Goal: Information Seeking & Learning: Compare options

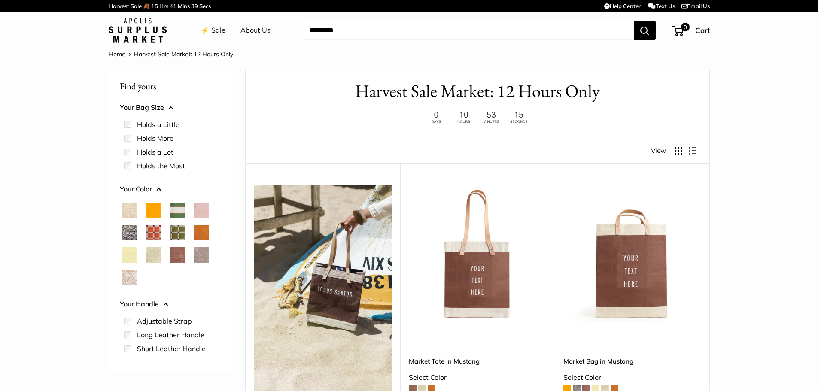
click at [127, 229] on span "Chambray" at bounding box center [128, 232] width 15 height 15
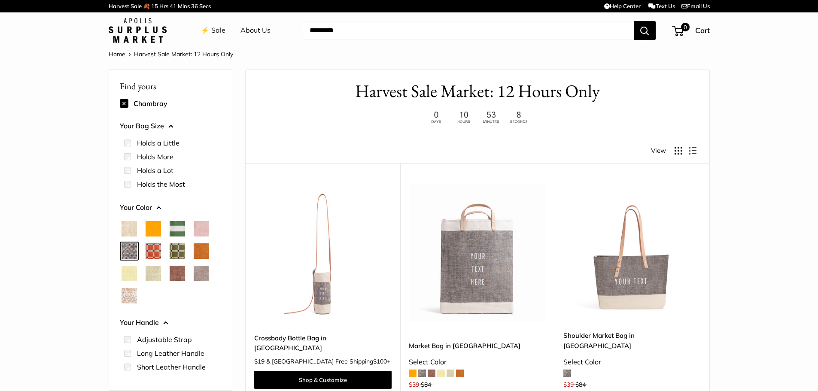
click at [201, 272] on span "Taupe" at bounding box center [201, 273] width 15 height 15
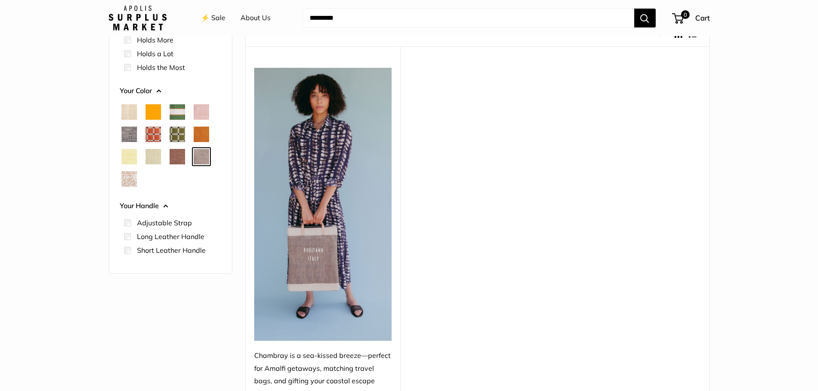
scroll to position [172, 0]
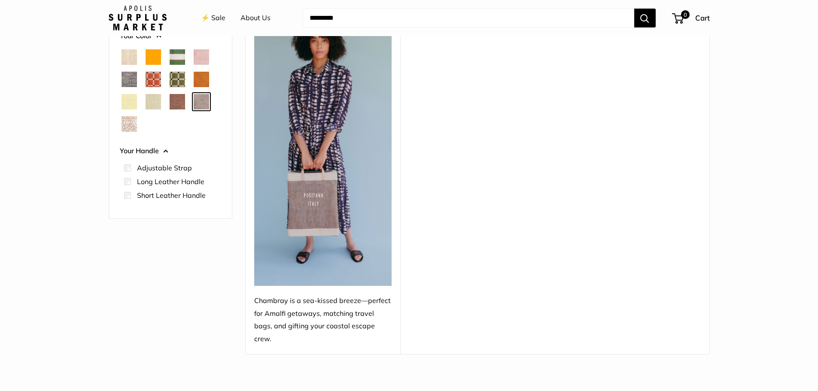
click at [198, 100] on span "Taupe" at bounding box center [201, 101] width 15 height 15
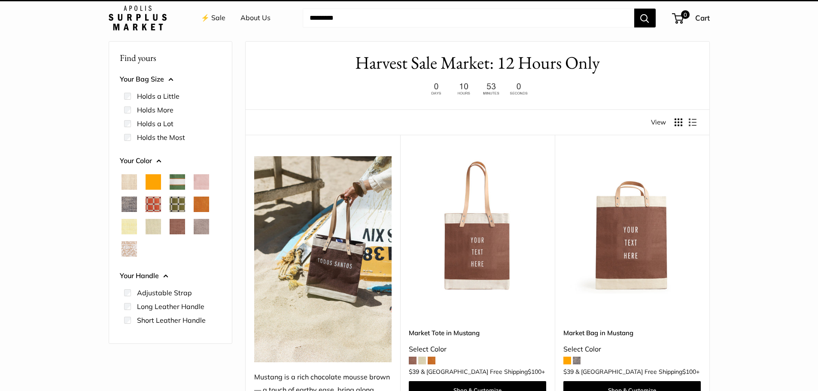
scroll to position [23, 0]
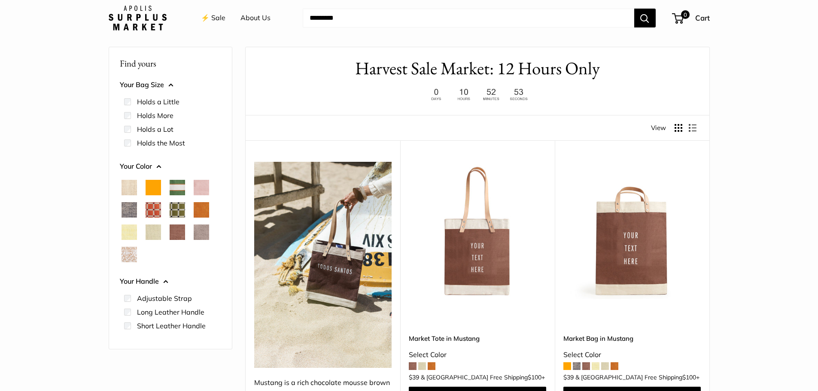
click at [124, 206] on span "Chambray" at bounding box center [128, 209] width 15 height 15
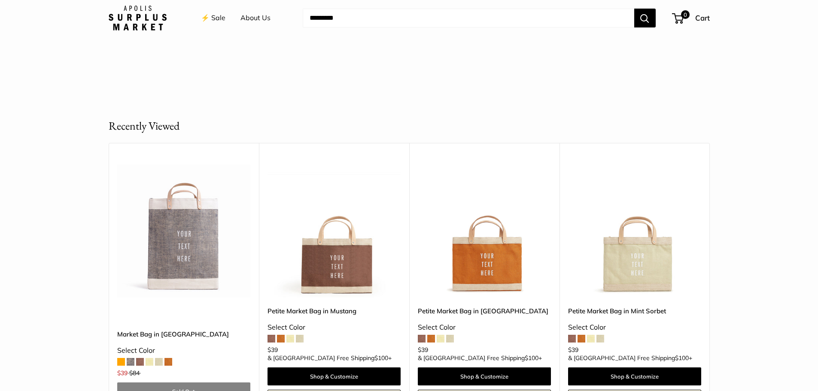
scroll to position [386, 0]
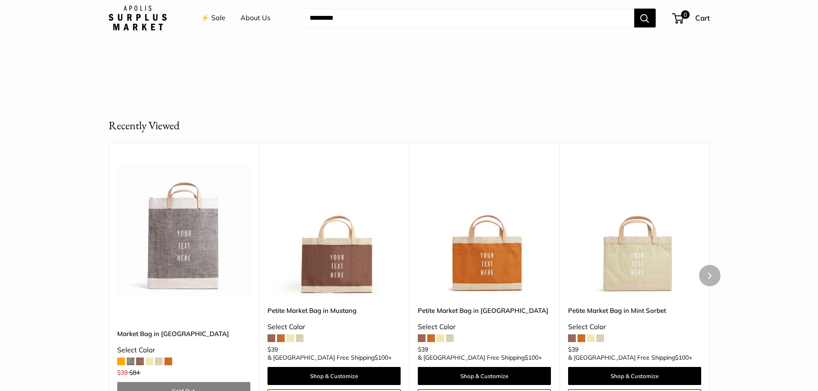
click at [0, 0] on img at bounding box center [0, 0] width 0 height 0
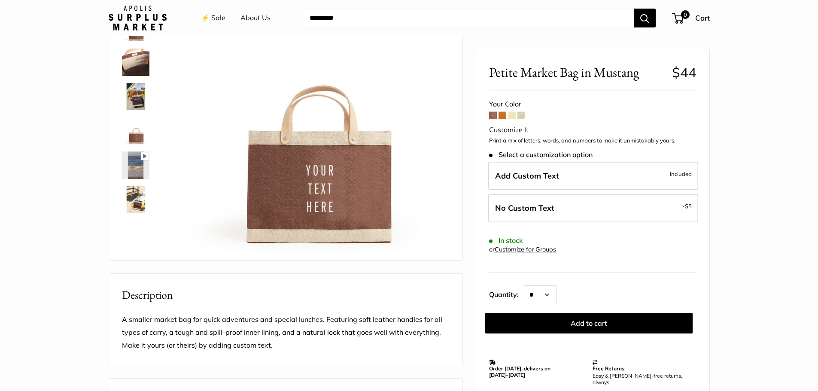
scroll to position [100, 0]
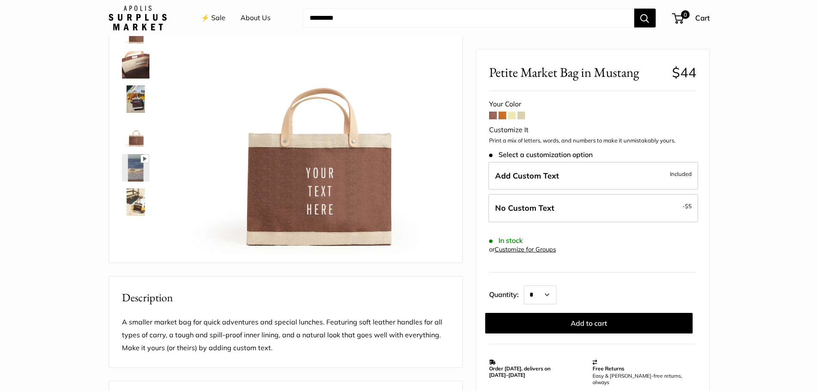
click at [218, 15] on link "⚡️ Sale" at bounding box center [213, 18] width 24 height 13
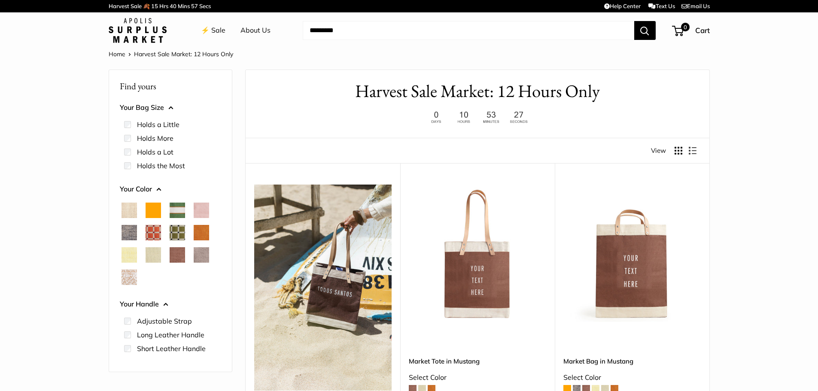
click at [200, 233] on span "Cognac" at bounding box center [201, 232] width 15 height 15
